Goal: Communication & Community: Answer question/provide support

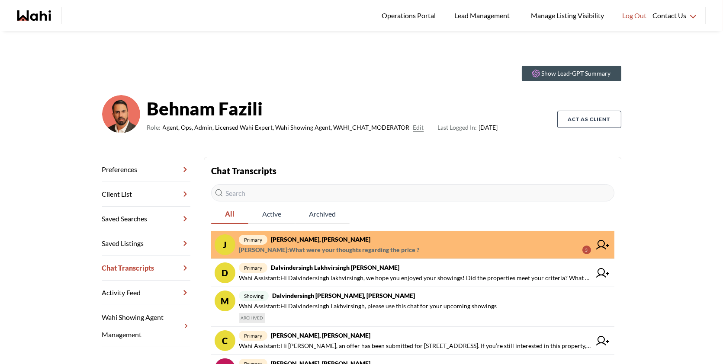
click at [469, 237] on span "primary [PERSON_NAME], [PERSON_NAME]" at bounding box center [415, 239] width 352 height 10
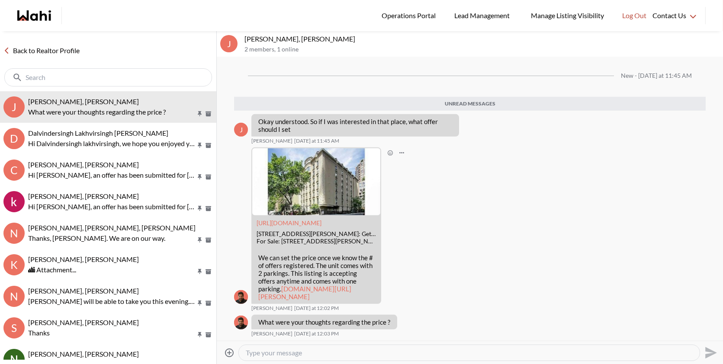
scroll to position [989, 0]
click at [289, 285] on link "wahi.com/ca/en/real-estate/on/gta/toronto/old-toronto/church-yonge-corridor/88-…" at bounding box center [304, 293] width 93 height 16
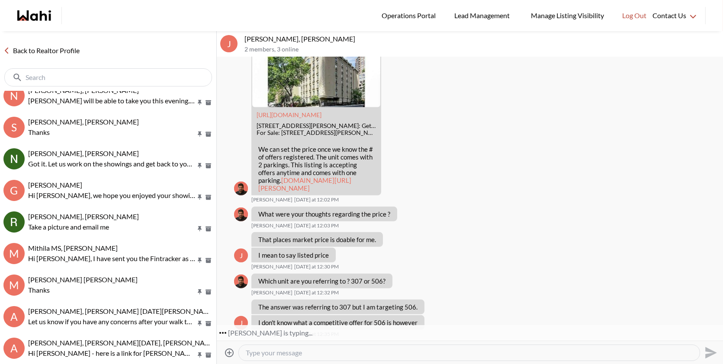
scroll to position [220, 0]
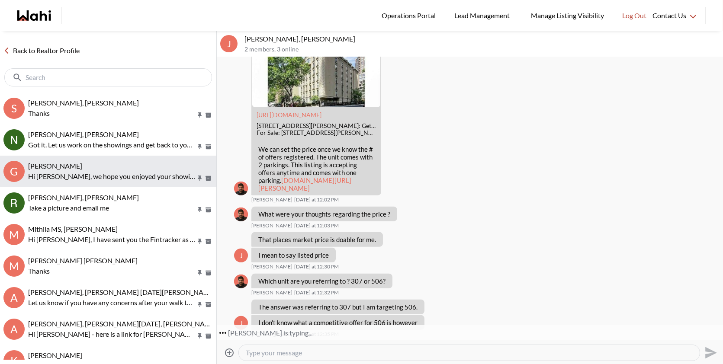
click at [136, 158] on button "G Gaurav Sachdeva, Behnam Hi Gaurav, we hope you enjoyed your showings! Did the…" at bounding box center [108, 172] width 216 height 32
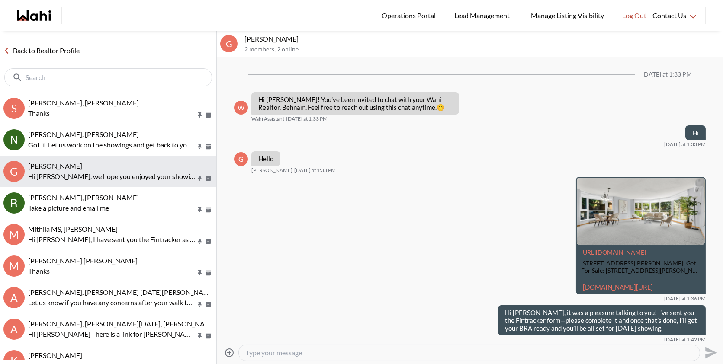
scroll to position [453, 0]
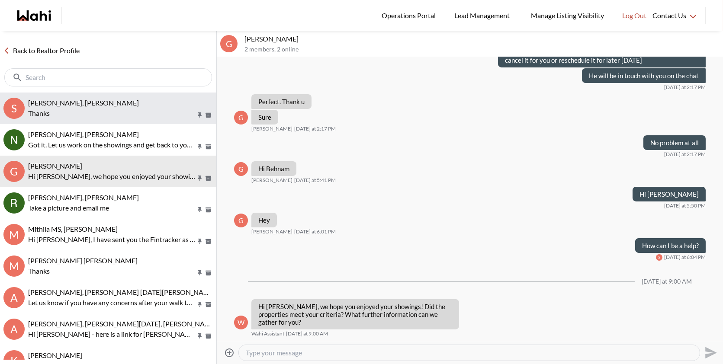
click at [138, 118] on p "Thanks" at bounding box center [111, 113] width 167 height 10
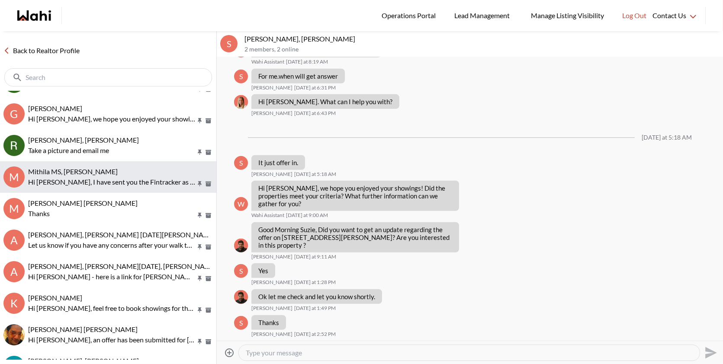
scroll to position [321, 0]
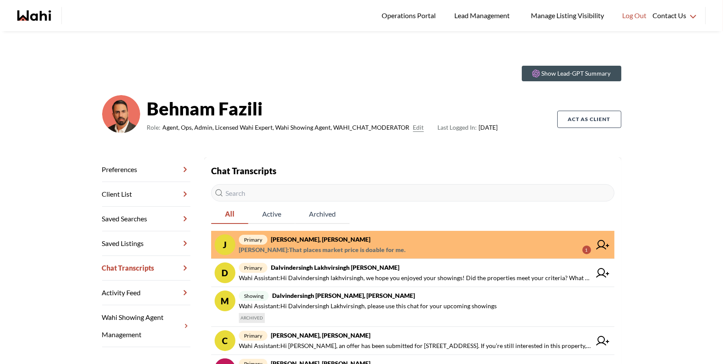
click at [470, 236] on span "primary [PERSON_NAME], [PERSON_NAME]" at bounding box center [415, 239] width 352 height 10
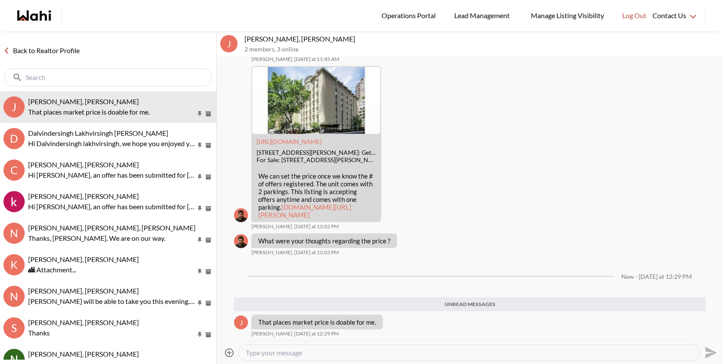
scroll to position [986, 0]
click at [316, 218] on link "[DOMAIN_NAME][URL][PERSON_NAME]" at bounding box center [304, 211] width 93 height 16
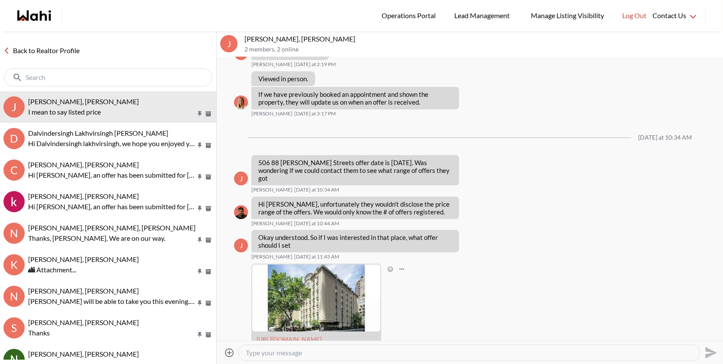
scroll to position [750, 0]
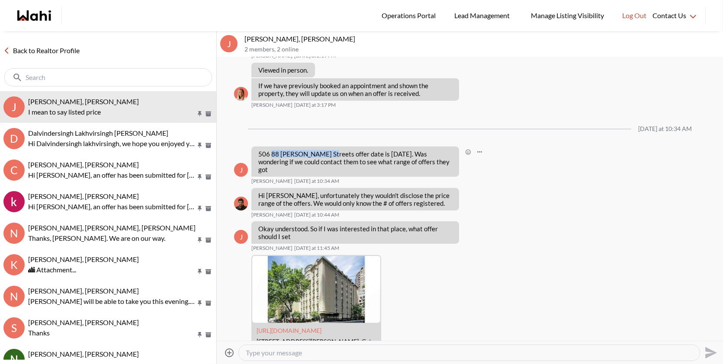
drag, startPoint x: 271, startPoint y: 200, endPoint x: 326, endPoint y: 202, distance: 55.4
click at [326, 173] on p "506 88 Charles Streets offer date is today. Was wondering if we could contact t…" at bounding box center [355, 161] width 194 height 23
copy p "88 Charles Streets"
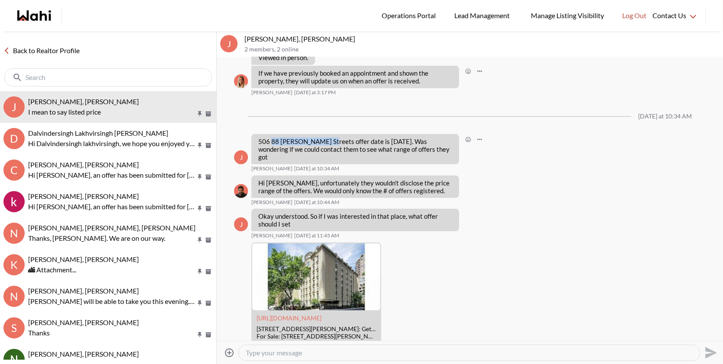
scroll to position [995, 0]
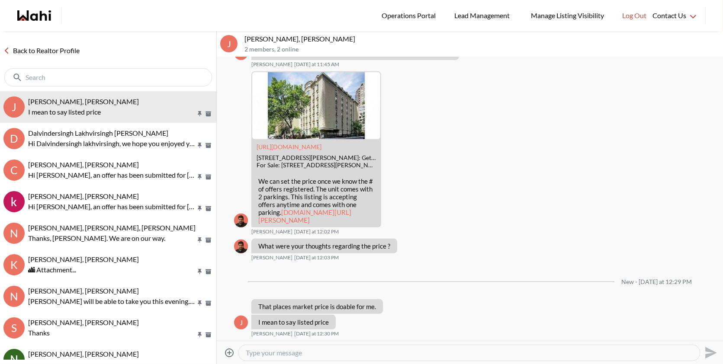
click at [289, 354] on textarea "Type your message" at bounding box center [469, 353] width 447 height 9
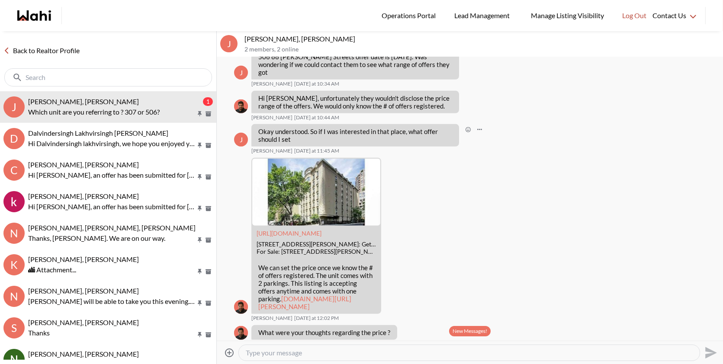
scroll to position [1021, 0]
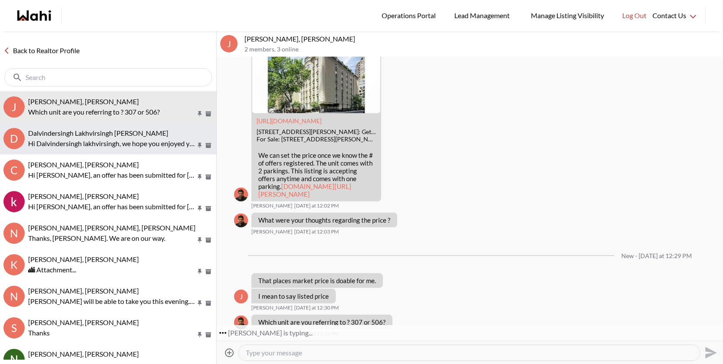
click at [100, 131] on span "Dalvindersingh Lakhvirsingh [PERSON_NAME]" at bounding box center [98, 133] width 140 height 8
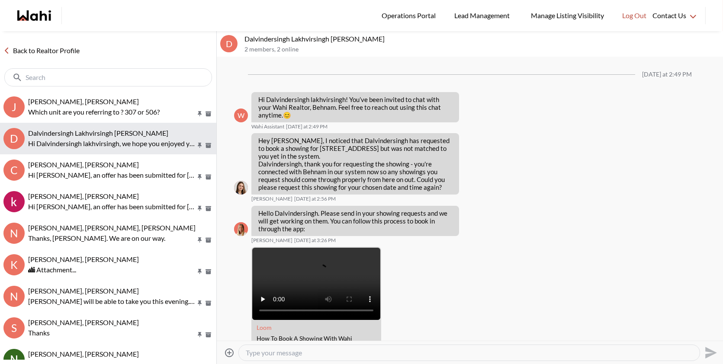
scroll to position [431, 0]
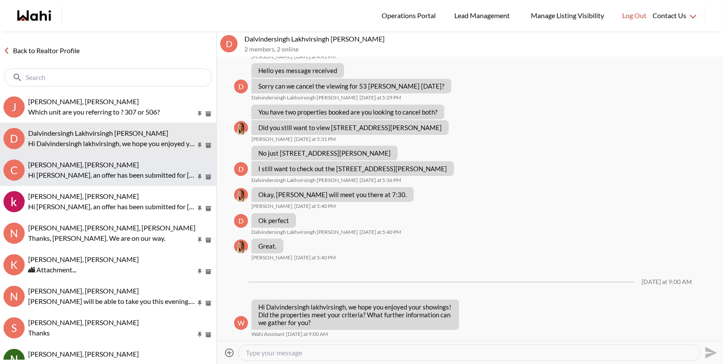
click at [100, 166] on span "[PERSON_NAME], [PERSON_NAME]" at bounding box center [83, 165] width 111 height 8
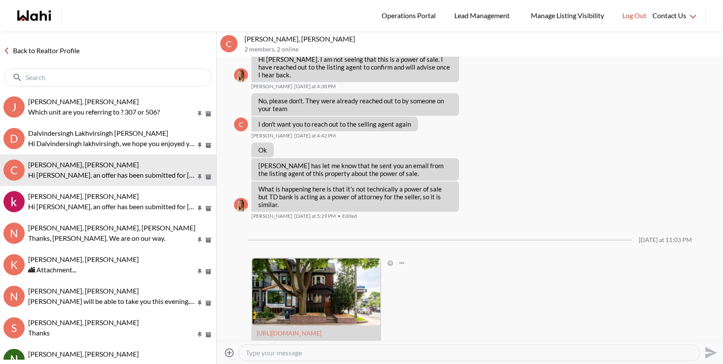
scroll to position [881, 0]
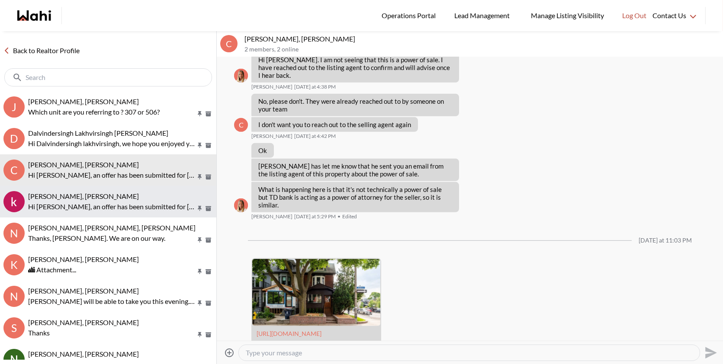
click at [104, 199] on div "[PERSON_NAME], [PERSON_NAME]" at bounding box center [120, 196] width 185 height 9
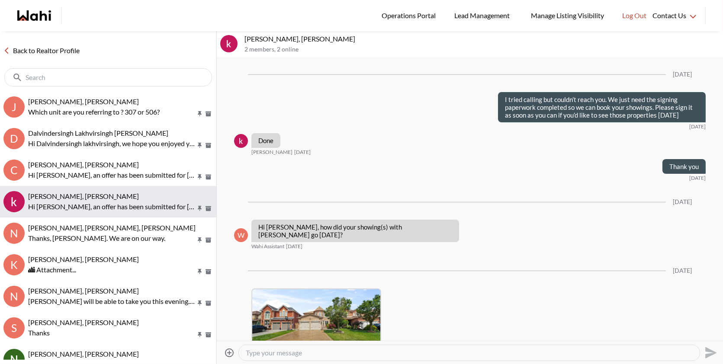
scroll to position [1522, 0]
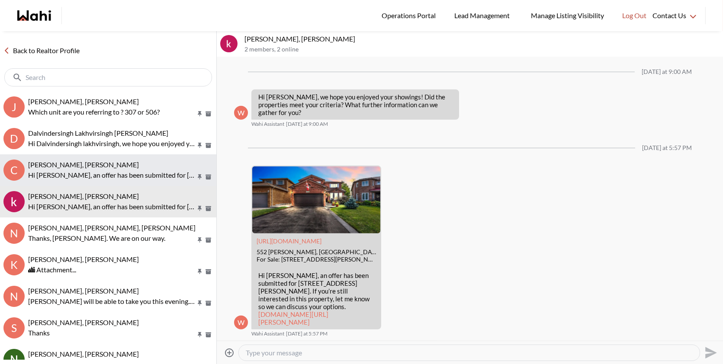
click at [126, 164] on div "Caroline Rouben, Behnam" at bounding box center [120, 165] width 185 height 9
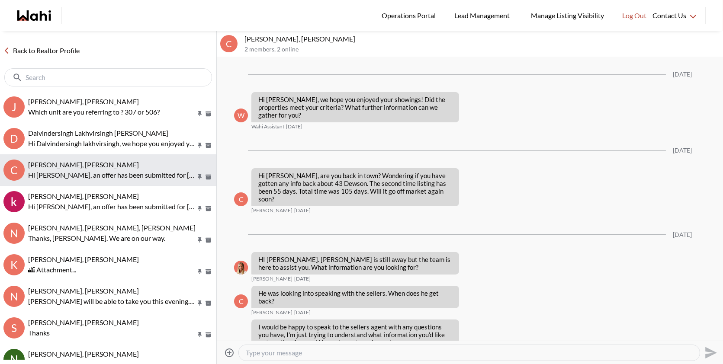
scroll to position [919, 0]
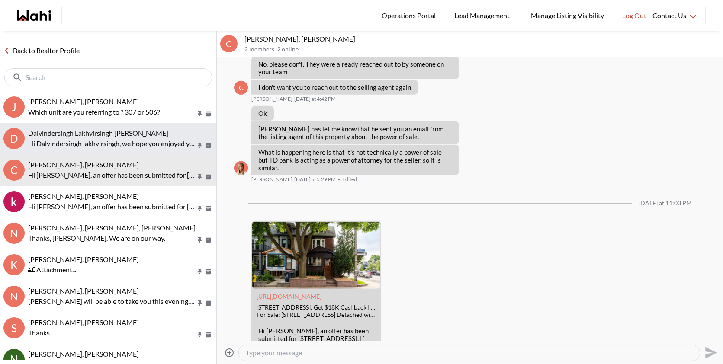
click at [130, 142] on p "Hi Dalvindersingh lakhvirsingh, we hope you enjoyed your showings! Did the prop…" at bounding box center [111, 143] width 167 height 10
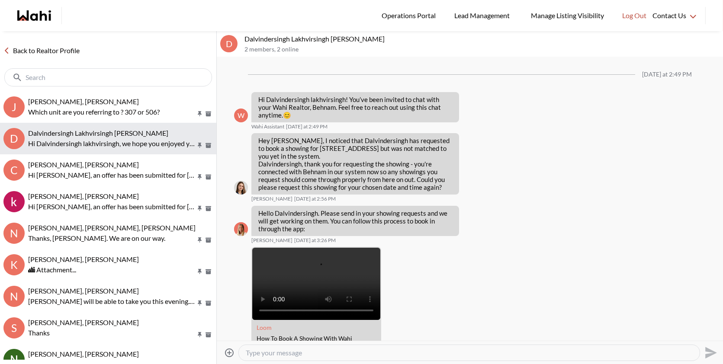
scroll to position [431, 0]
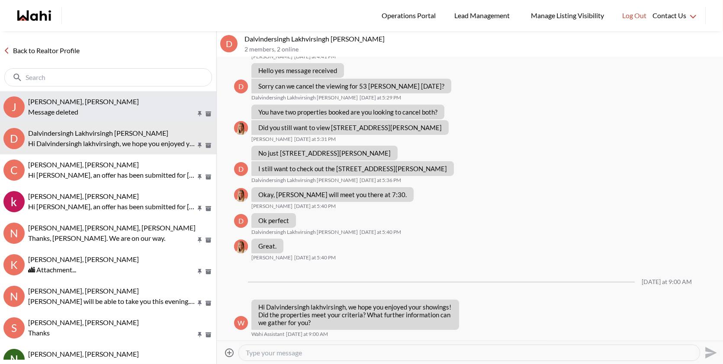
click at [103, 112] on div "Message deleted" at bounding box center [120, 112] width 185 height 10
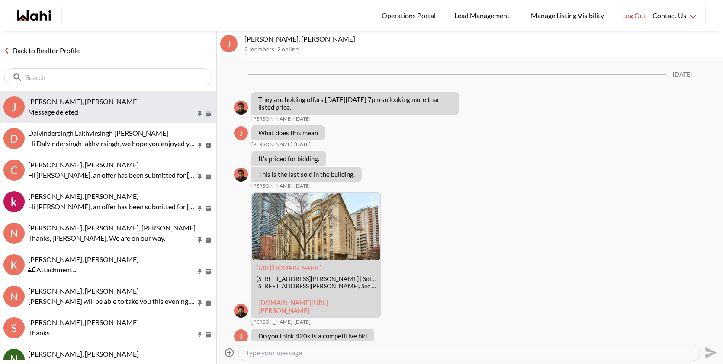
scroll to position [1045, 0]
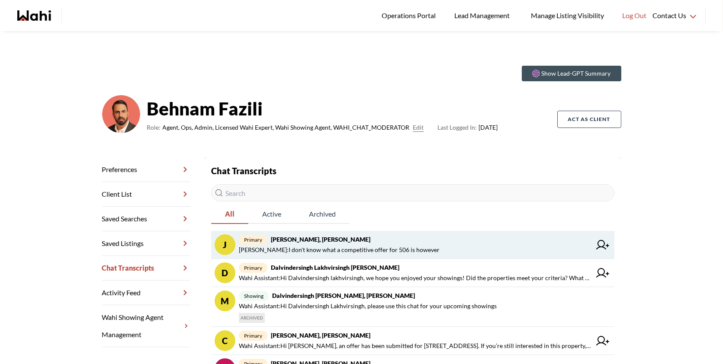
click at [355, 240] on span "primary [PERSON_NAME], [PERSON_NAME]" at bounding box center [415, 239] width 352 height 10
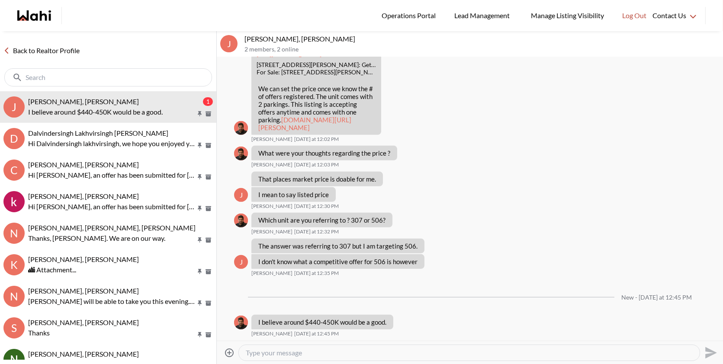
scroll to position [987, 0]
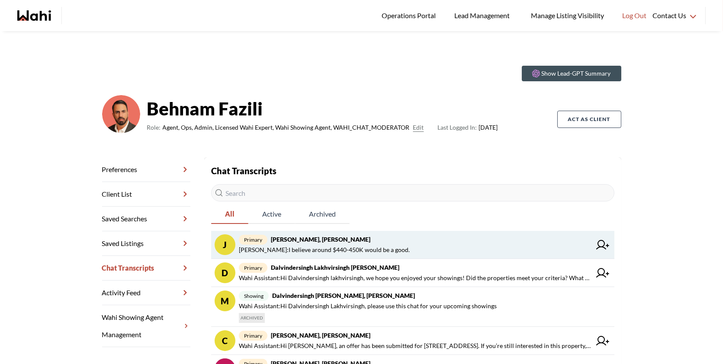
click at [381, 240] on span "primary Josh Hortaleza, Behnam" at bounding box center [415, 239] width 352 height 10
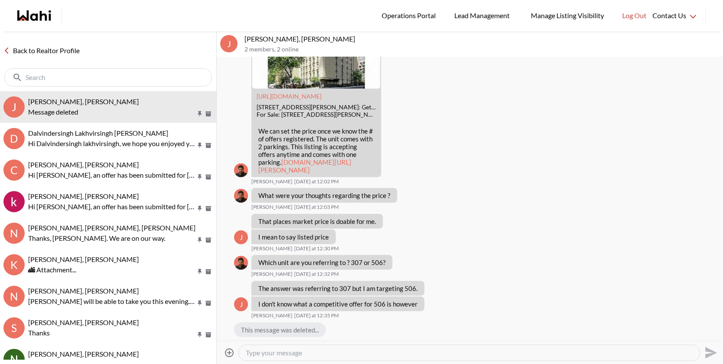
scroll to position [785, 0]
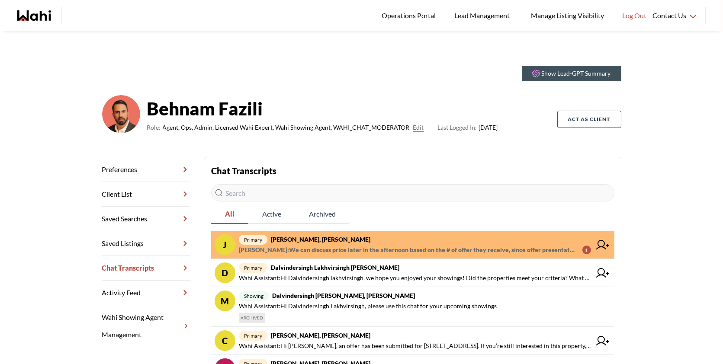
click at [358, 245] on span "[PERSON_NAME] : We can discuss price later in the afternoon based on the # of o…" at bounding box center [407, 250] width 337 height 10
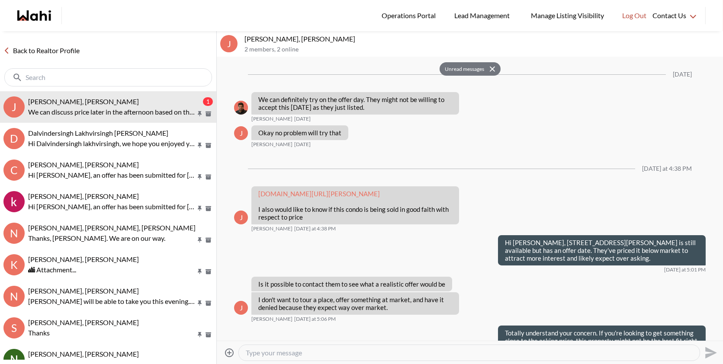
scroll to position [828, 0]
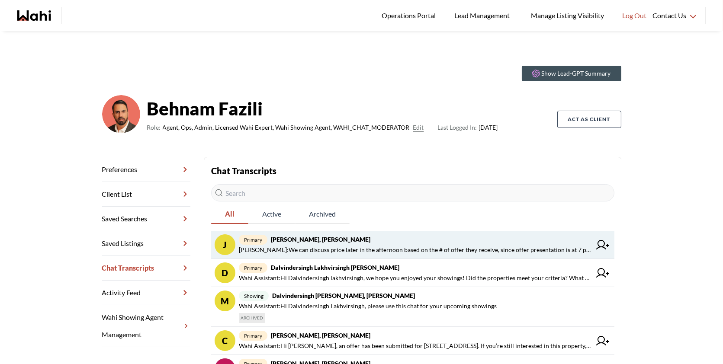
click at [340, 238] on span "primary Josh Hortaleza, Behnam" at bounding box center [415, 239] width 352 height 10
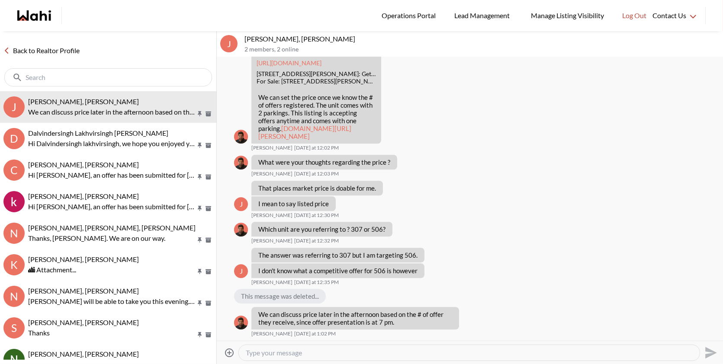
scroll to position [4643, 0]
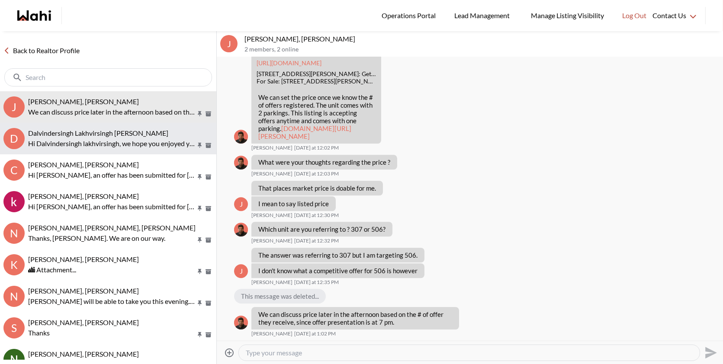
click at [128, 127] on button "D Dalvindersingh Lakhvirsingh Jaswal, Behnam Hi Dalvindersingh lakhvirsingh, we…" at bounding box center [108, 139] width 216 height 32
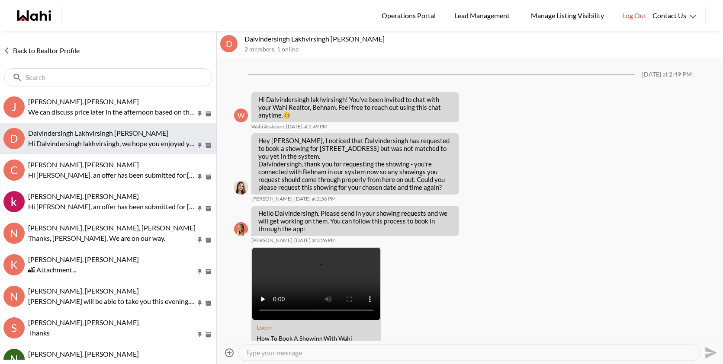
scroll to position [431, 0]
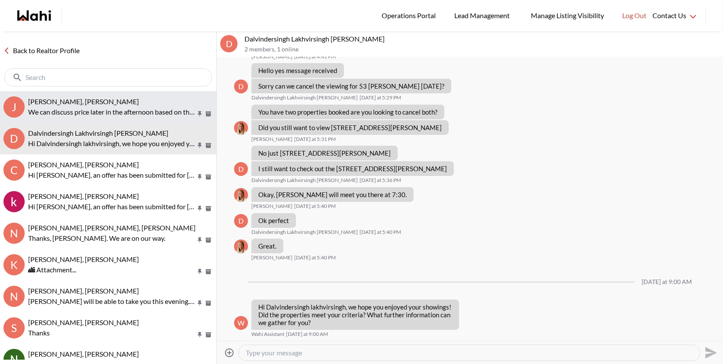
click at [131, 115] on p "We can discuss price later in the afternoon based on the # of offer they receiv…" at bounding box center [111, 112] width 167 height 10
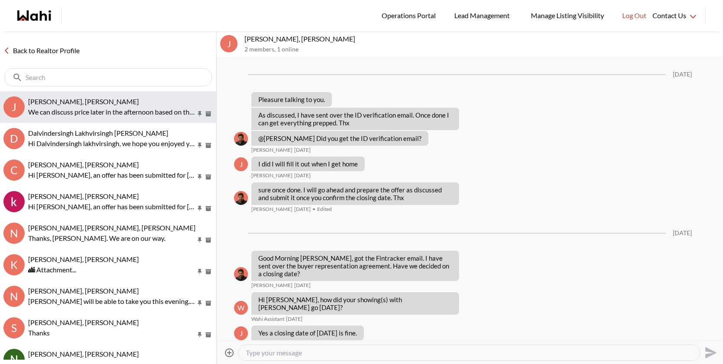
scroll to position [4643, 0]
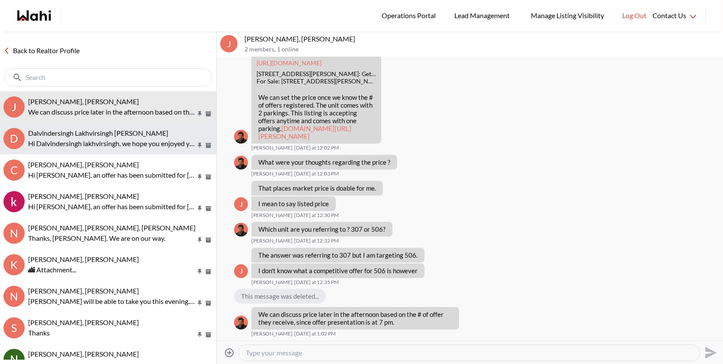
click at [122, 149] on button "D Dalvindersingh Lakhvirsingh Jaswal, Behnam Hi Dalvindersingh lakhvirsingh, we…" at bounding box center [108, 139] width 216 height 32
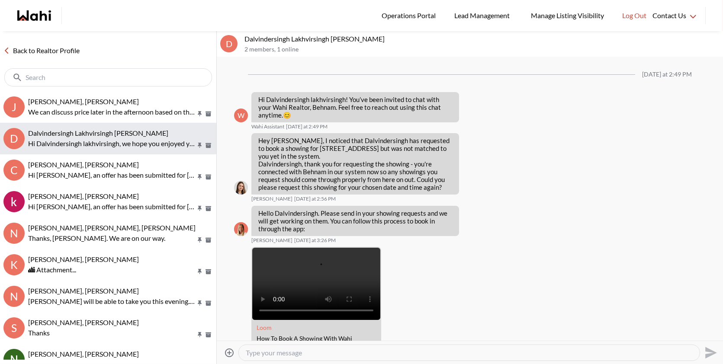
scroll to position [431, 0]
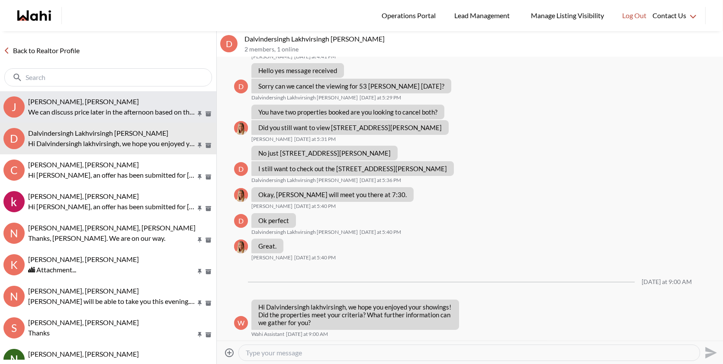
click at [126, 120] on button "J Josh Hortaleza, Behnam We can discuss price later in the afternoon based on t…" at bounding box center [108, 107] width 216 height 32
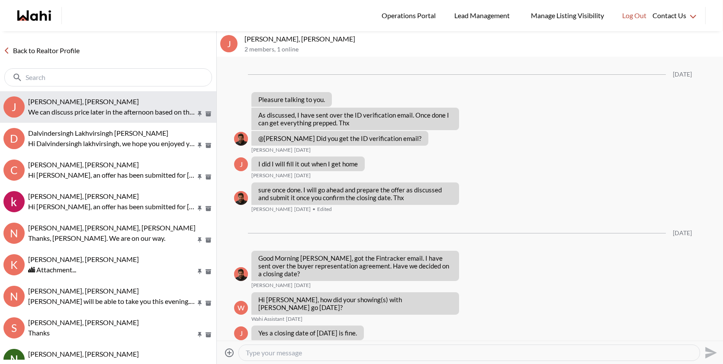
scroll to position [4643, 0]
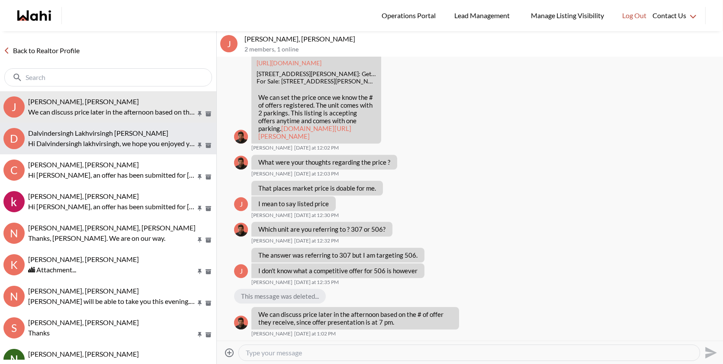
click at [124, 134] on span "Dalvindersingh Lakhvirsingh [PERSON_NAME]" at bounding box center [98, 133] width 140 height 8
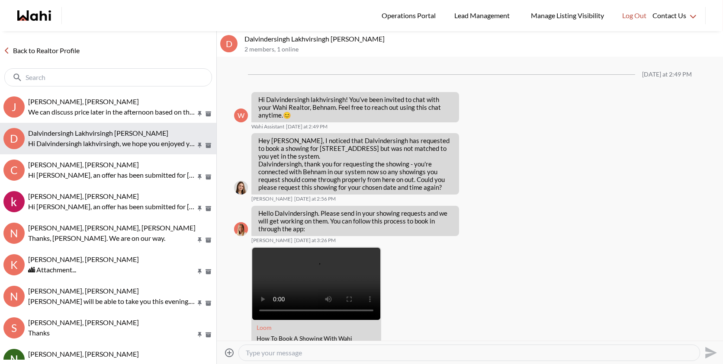
scroll to position [431, 0]
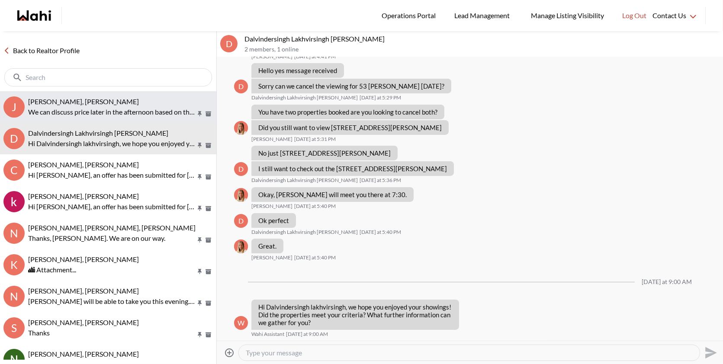
click at [126, 114] on p "We can discuss price later in the afternoon based on the # of offer they receiv…" at bounding box center [111, 112] width 167 height 10
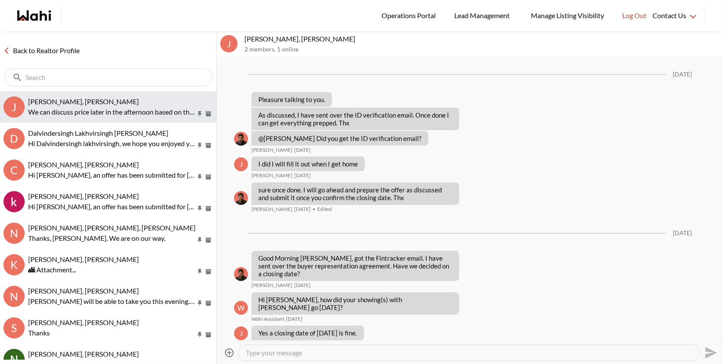
scroll to position [4643, 0]
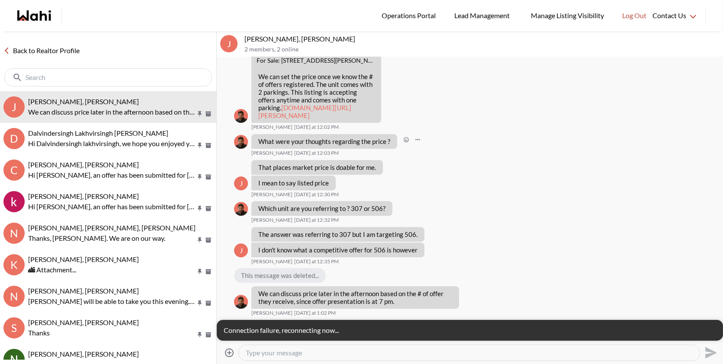
click at [473, 157] on div "What were your thoughts regarding the price ? Faraz Azam Today at 12:03 PM" at bounding box center [470, 145] width 472 height 22
click at [531, 101] on div "https://wahi.com 88 Charles St #307, Toronto, ON: Get $4.5K Cashback | Wahi For…" at bounding box center [470, 49] width 472 height 164
